Goal: Task Accomplishment & Management: Complete application form

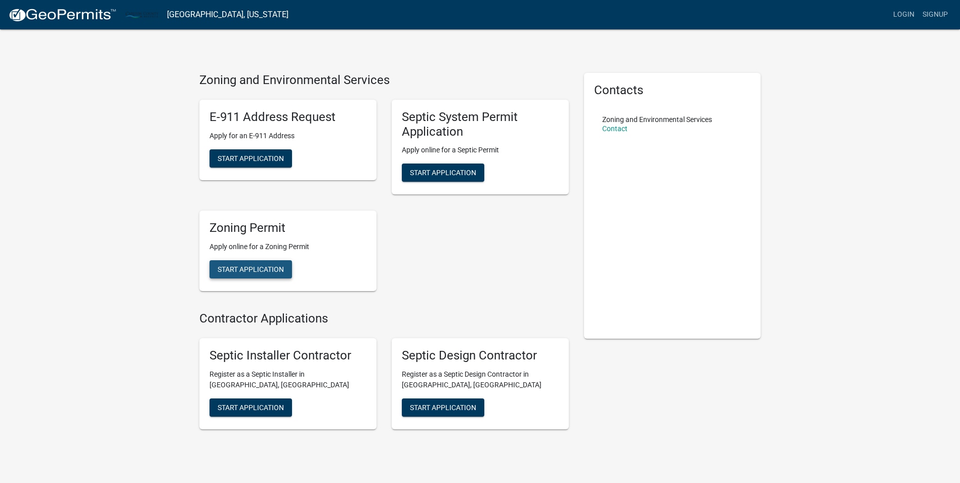
click at [266, 272] on span "Start Application" at bounding box center [251, 269] width 66 height 8
click at [254, 276] on button "Start Application" at bounding box center [251, 269] width 83 height 18
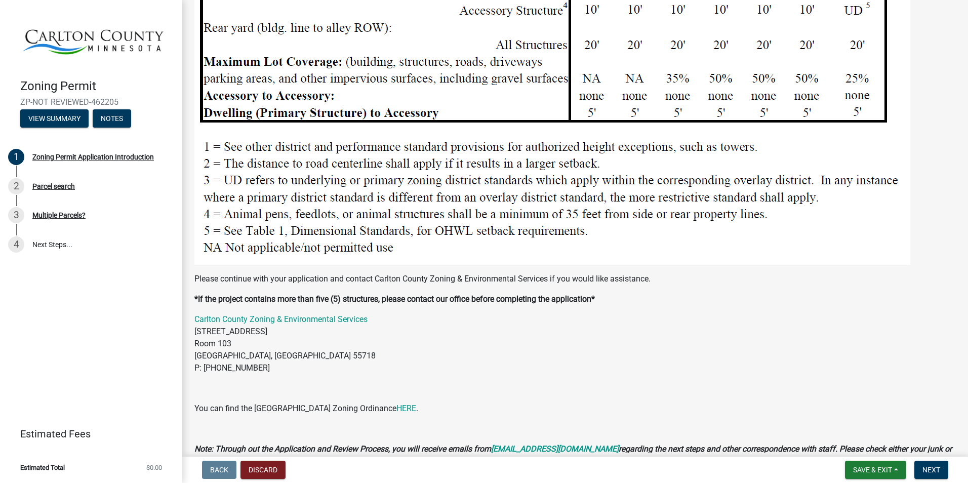
scroll to position [1248, 0]
